Goal: Information Seeking & Learning: Learn about a topic

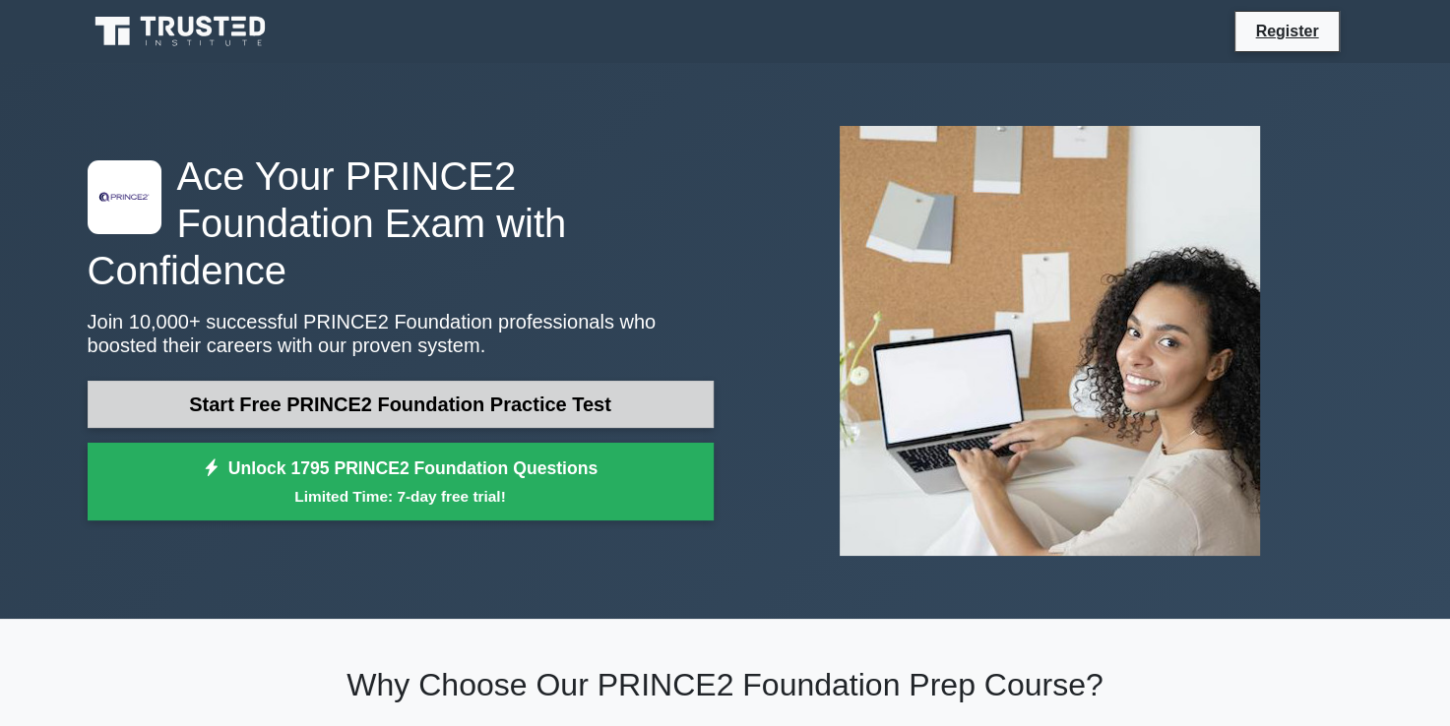
click at [478, 381] on link "Start Free PRINCE2 Foundation Practice Test" at bounding box center [401, 404] width 626 height 47
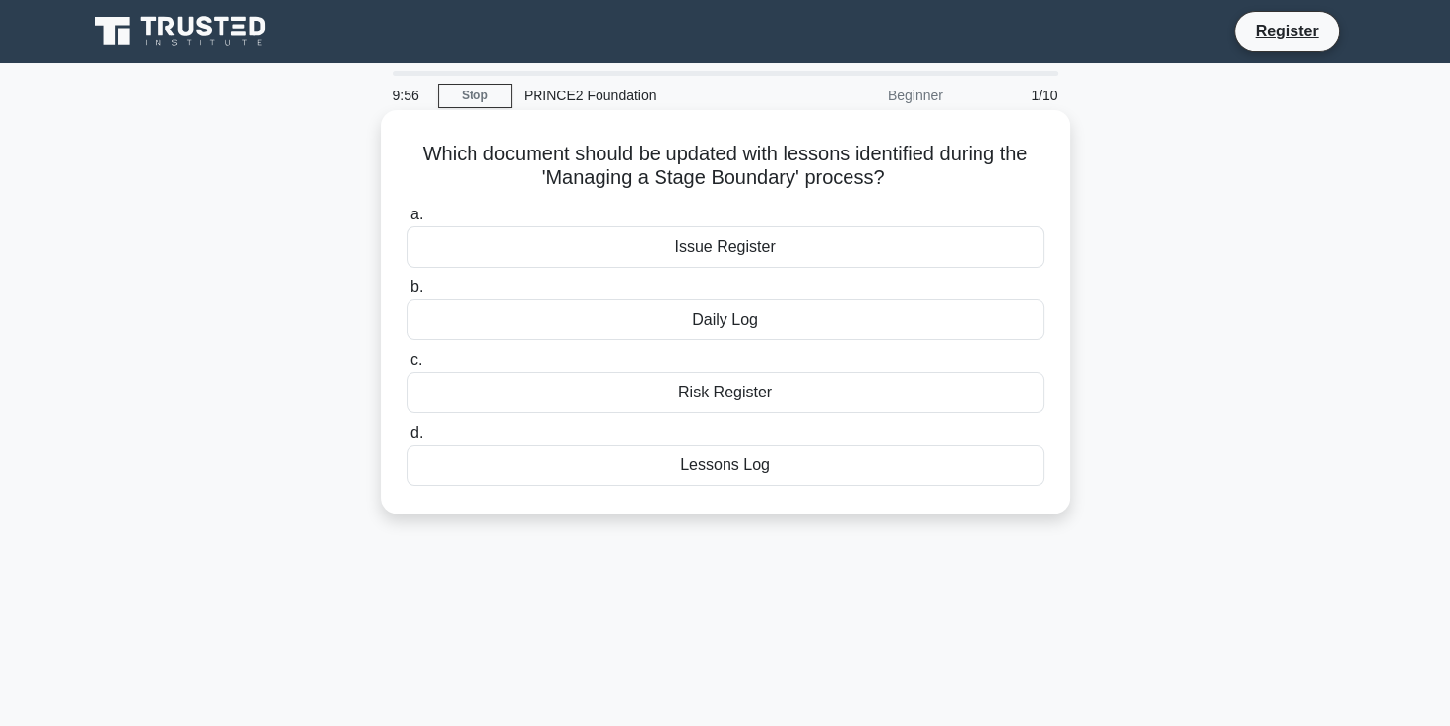
click at [655, 244] on div "Issue Register" at bounding box center [726, 246] width 638 height 41
click at [407, 221] on input "a. Issue Register" at bounding box center [407, 215] width 0 height 13
